Goal: Transaction & Acquisition: Purchase product/service

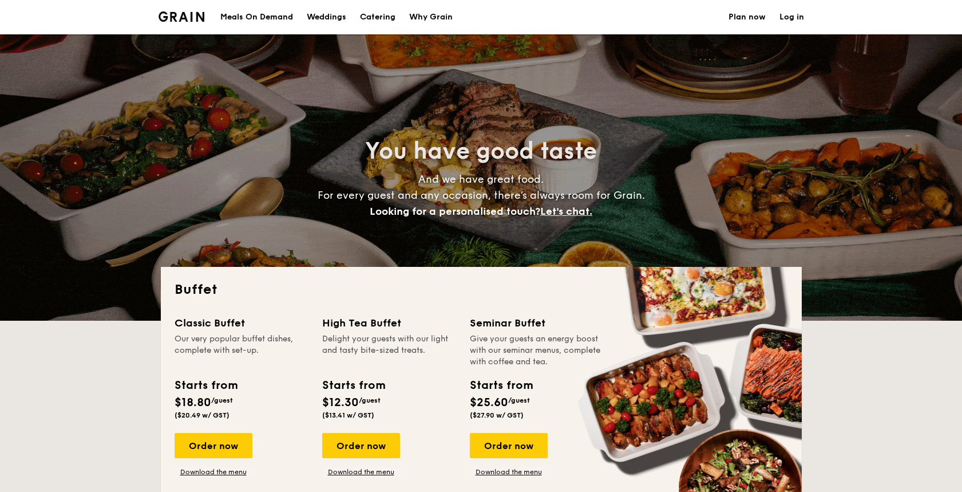
select select
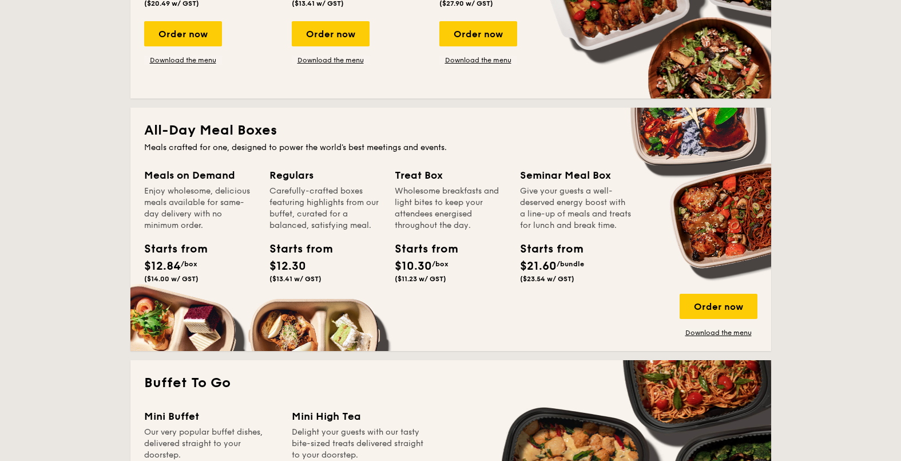
scroll to position [429, 0]
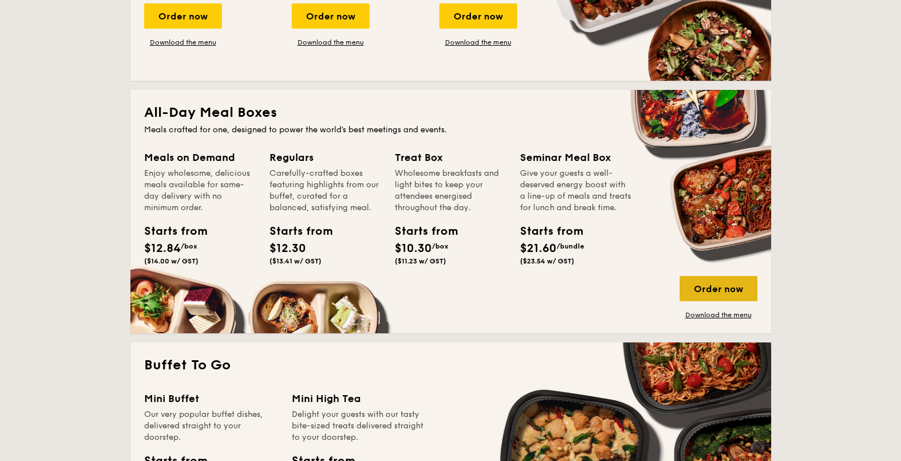
click at [712, 286] on div "Order now" at bounding box center [719, 288] width 78 height 25
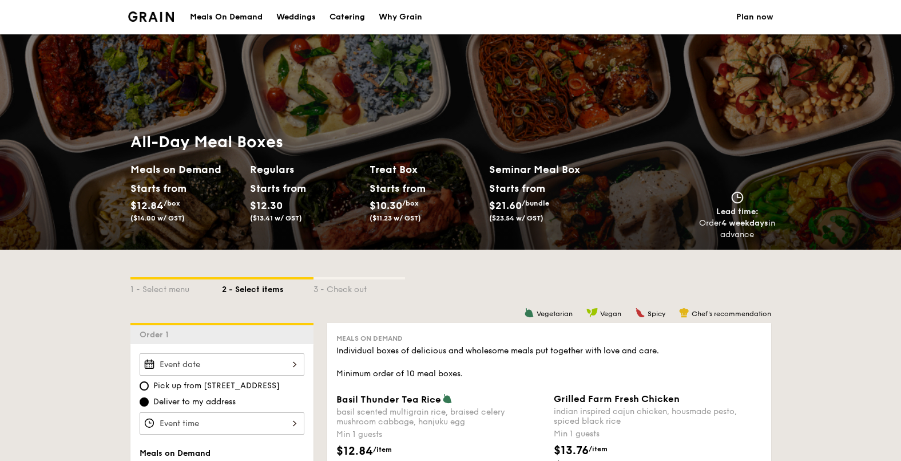
select select
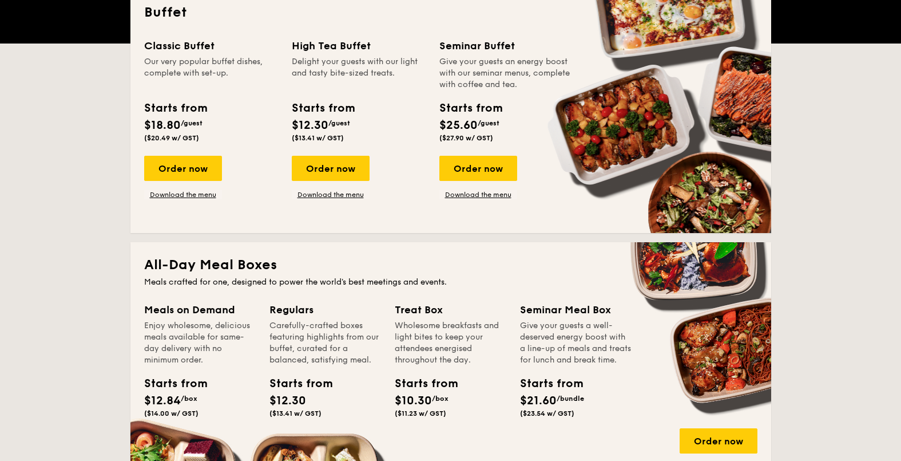
scroll to position [358, 0]
